Goal: Task Accomplishment & Management: Complete application form

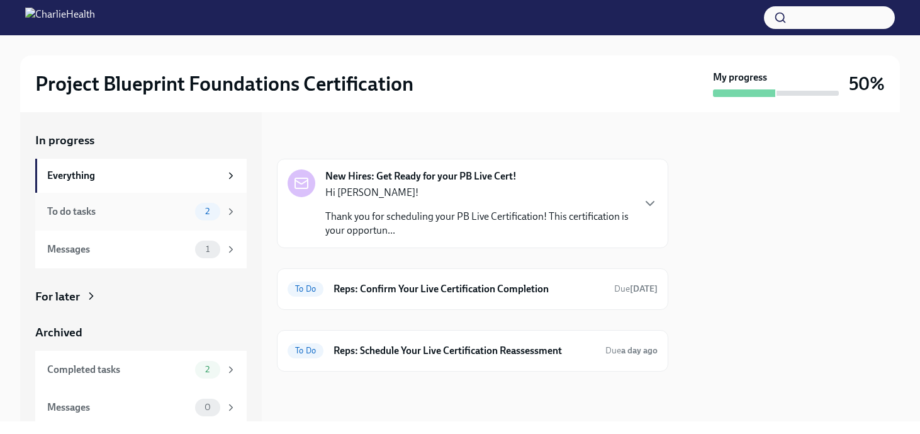
click at [161, 217] on div "To do tasks" at bounding box center [118, 212] width 143 height 14
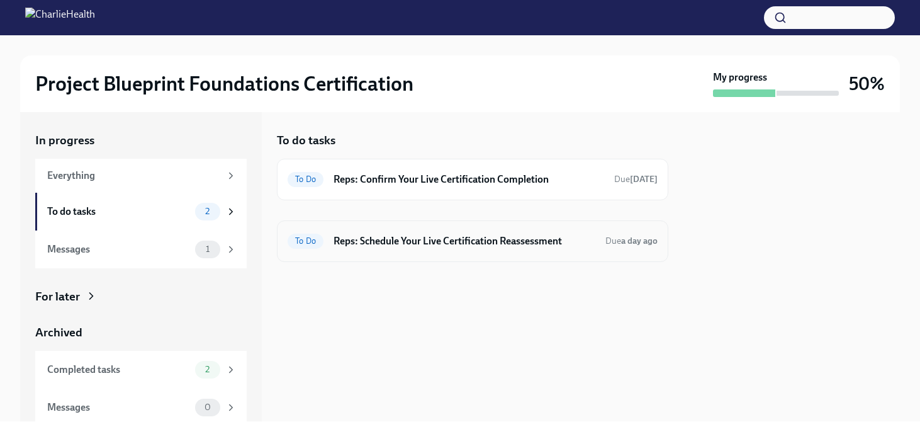
click at [511, 250] on div "To Do Reps: Schedule Your Live Certification Reassessment Due a day ago" at bounding box center [473, 241] width 370 height 20
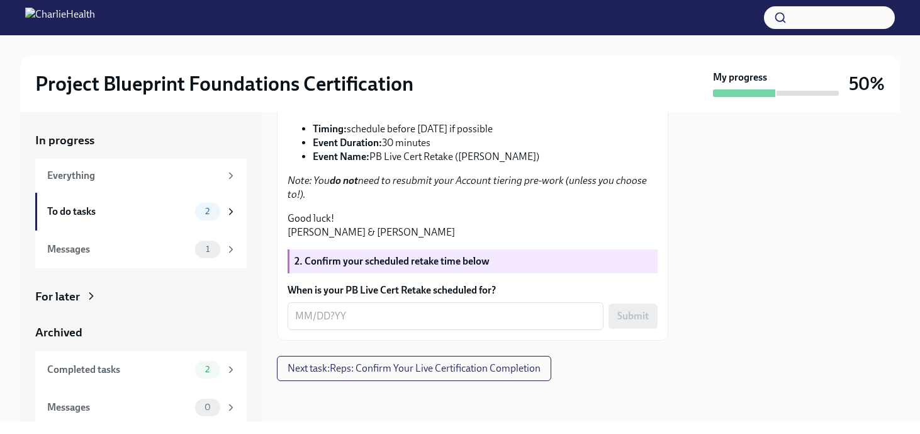
scroll to position [371, 0]
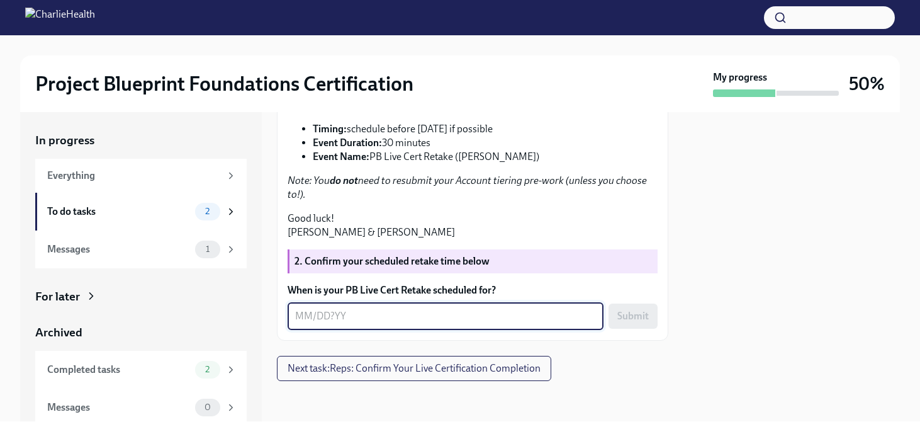
click at [338, 318] on textarea "When is your PB Live Cert Retake scheduled for?" at bounding box center [445, 315] width 301 height 15
type textarea "[DATE]"
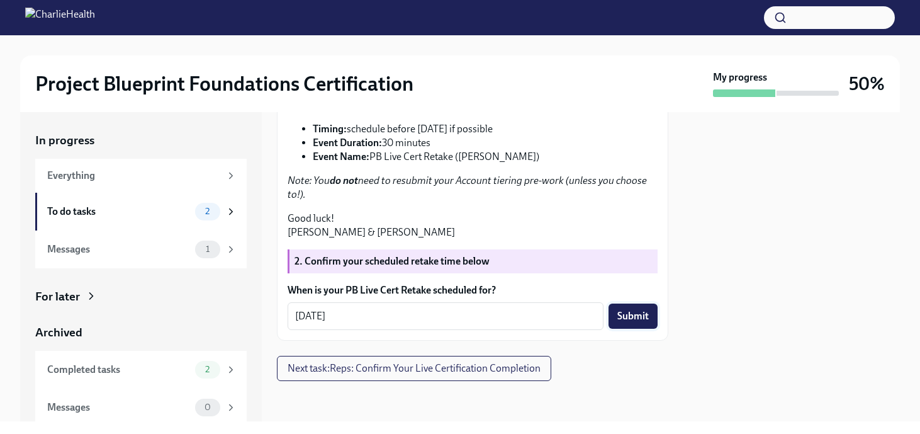
click at [625, 320] on span "Submit" at bounding box center [633, 316] width 31 height 13
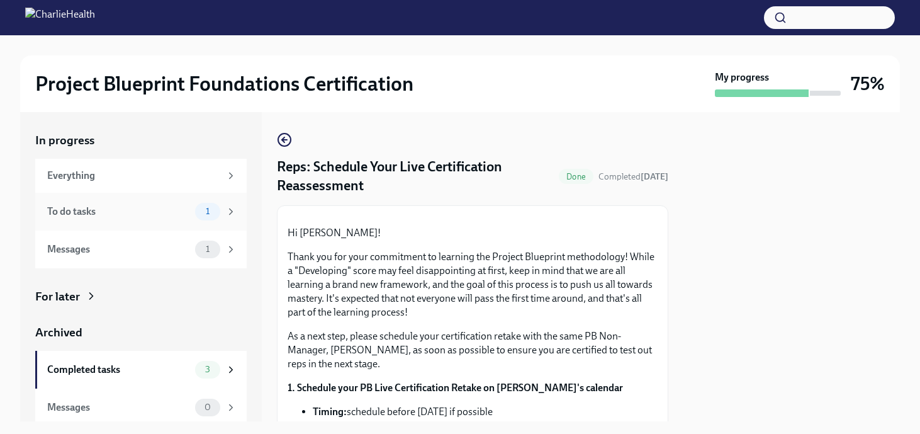
click at [147, 208] on div "To do tasks" at bounding box center [118, 212] width 143 height 14
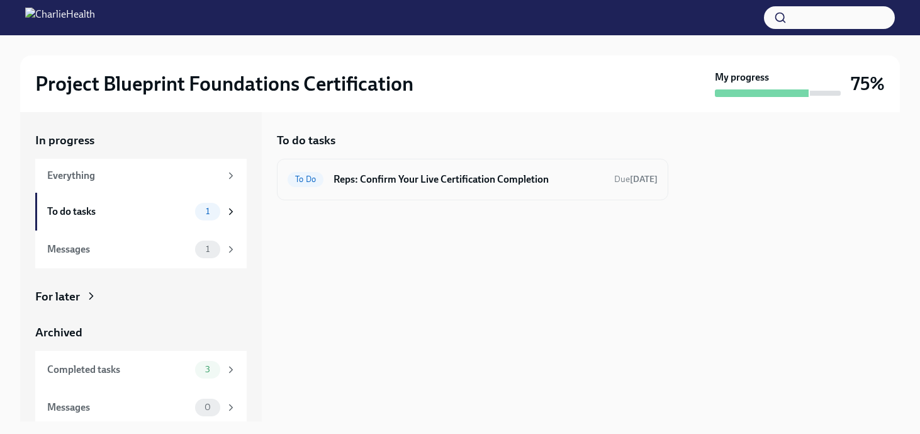
click at [443, 186] on div "To Do Reps: Confirm Your Live Certification Completion Due [DATE]" at bounding box center [473, 179] width 370 height 20
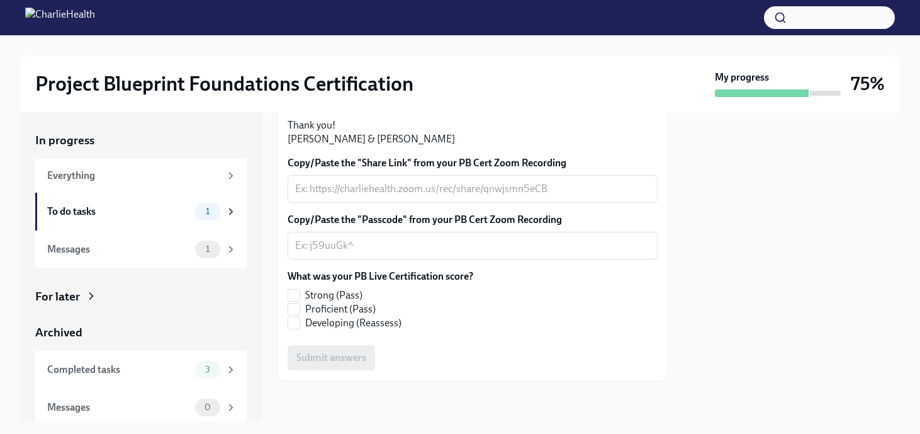
scroll to position [370, 0]
click at [298, 323] on input "Developing (Reassess)" at bounding box center [293, 322] width 11 height 11
checkbox input "true"
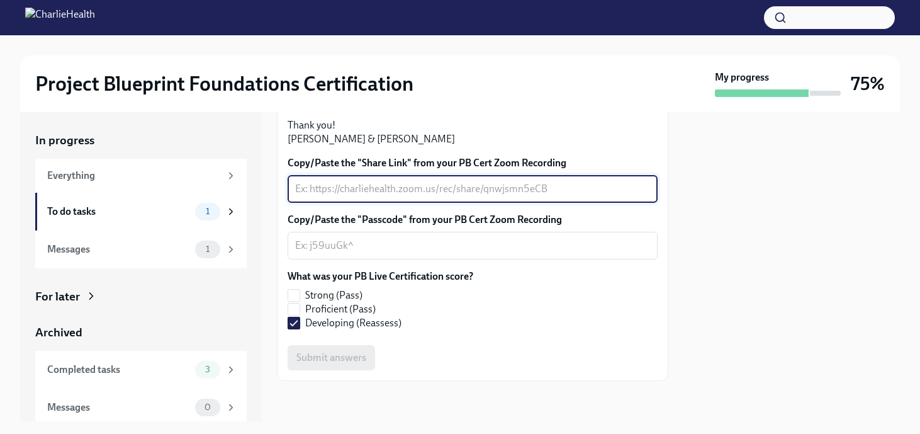
click at [336, 196] on textarea "Copy/Paste the "Share Link" from your PB Cert Zoom Recording" at bounding box center [472, 188] width 355 height 15
paste textarea "[URL][DOMAIN_NAME]"
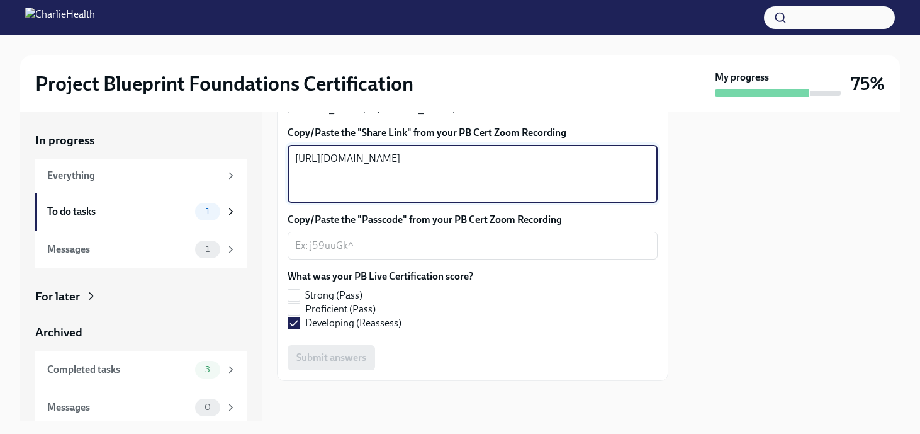
type textarea "[URL][DOMAIN_NAME]"
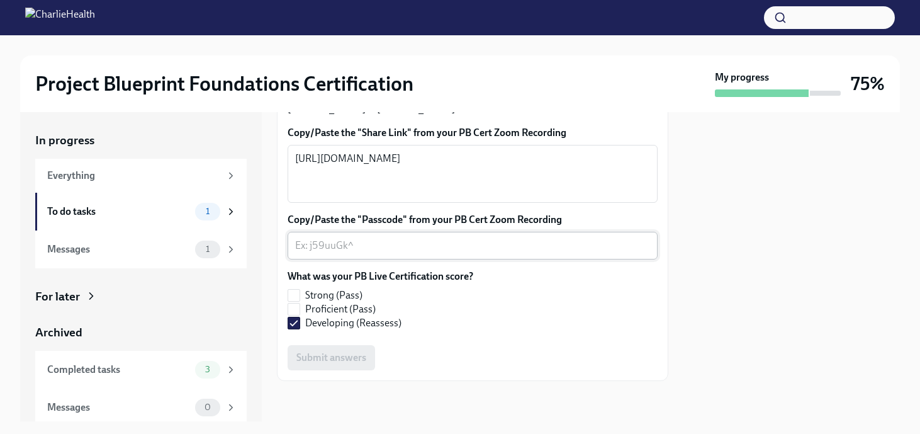
click at [329, 259] on div "x ​" at bounding box center [473, 246] width 370 height 28
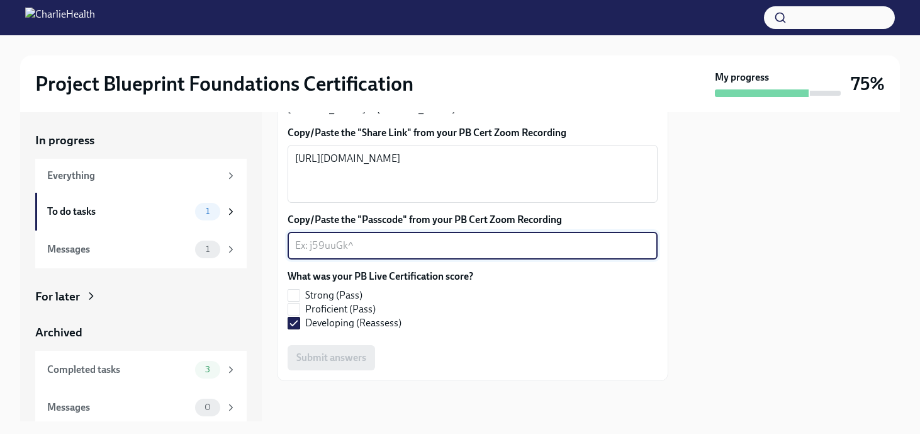
paste textarea "#1C!q@V1"
type textarea "#1C!q@V1"
click at [351, 361] on span "Submit answers" at bounding box center [332, 357] width 70 height 13
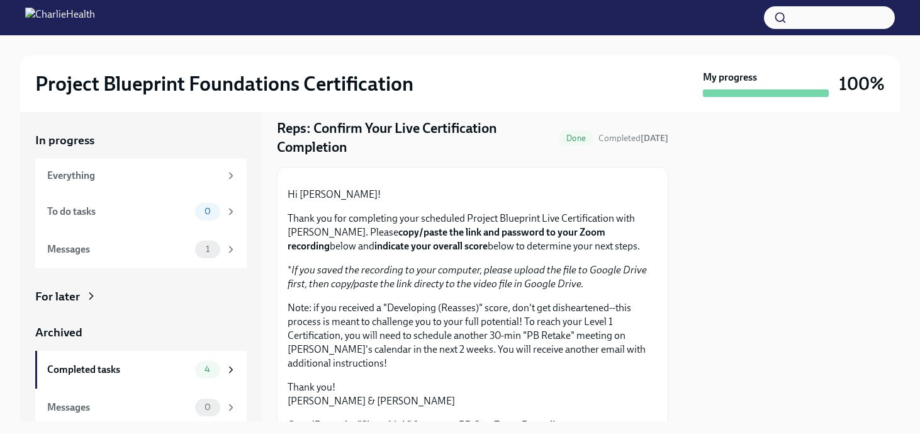
scroll to position [26, 0]
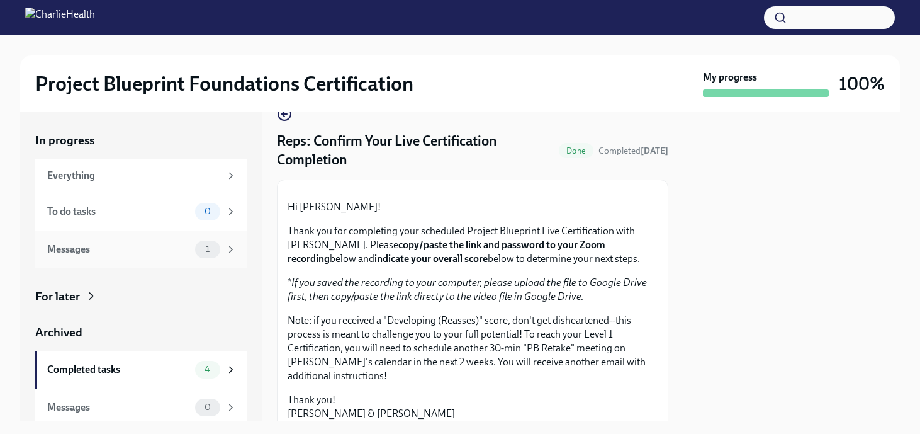
click at [200, 246] on span "1" at bounding box center [207, 248] width 19 height 9
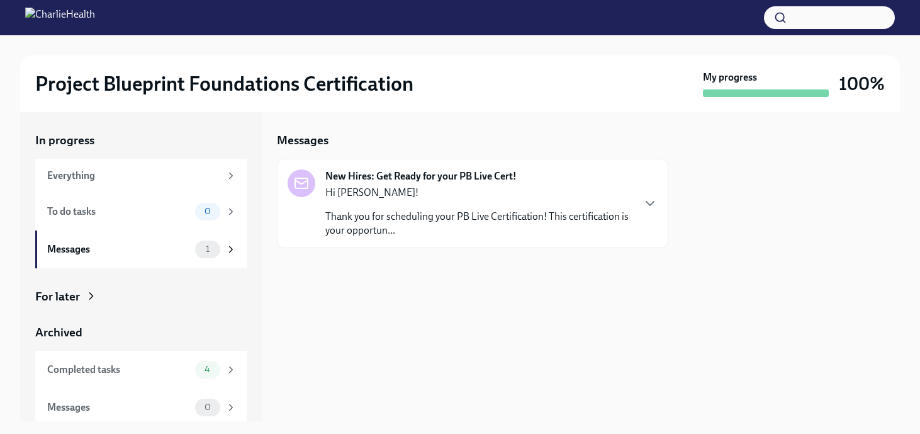
click at [382, 224] on p "Thank you for scheduling your PB Live Certification! This certification is your…" at bounding box center [478, 224] width 307 height 28
